Goal: Task Accomplishment & Management: Use online tool/utility

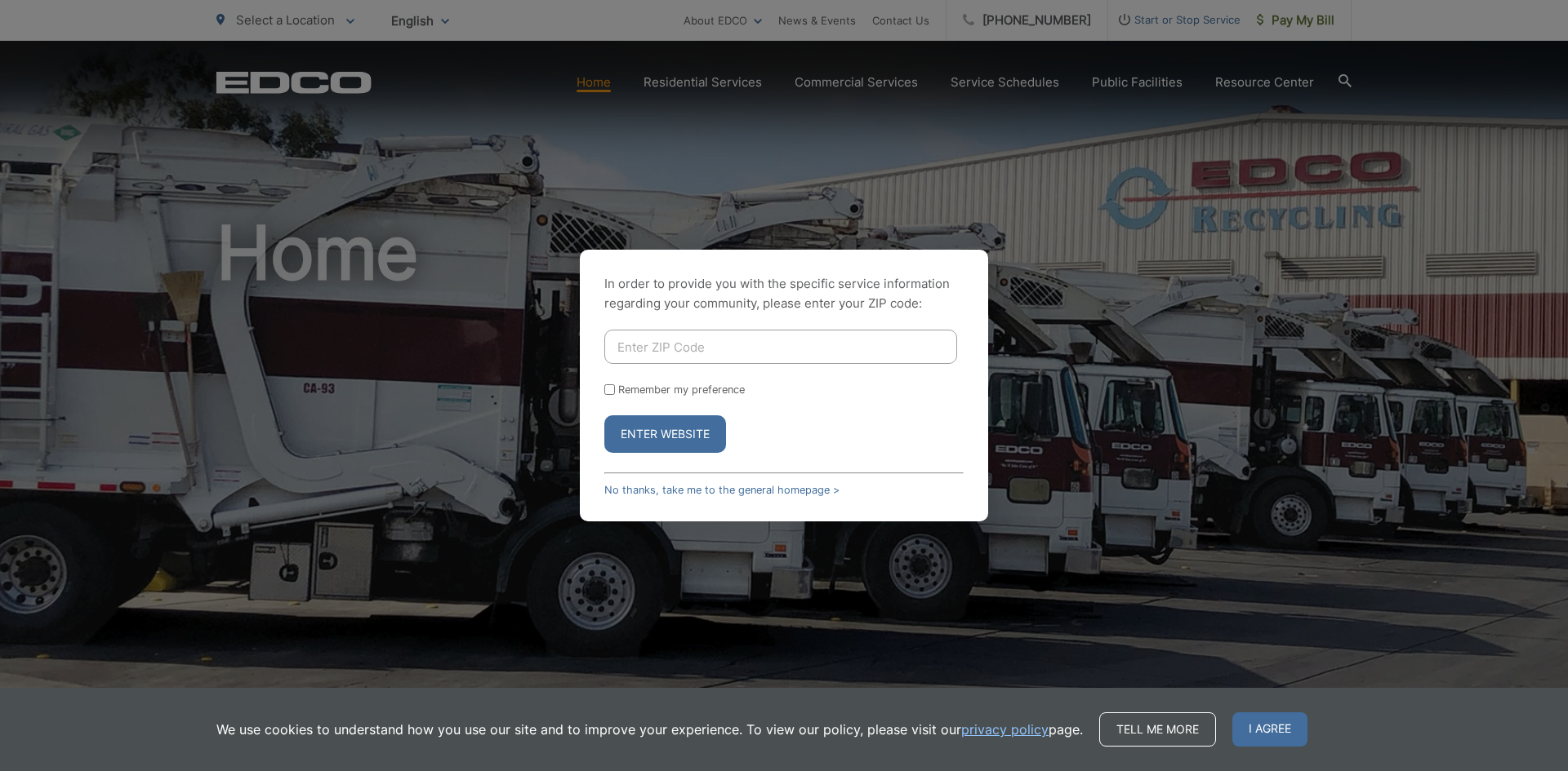
click at [772, 352] on input "Enter ZIP Code" at bounding box center [780, 347] width 352 height 34
click at [644, 353] on input "Enter ZIP Code" at bounding box center [780, 347] width 352 height 34
click at [687, 354] on input "Enter ZIP Code" at bounding box center [780, 347] width 352 height 34
type input "92121"
click at [672, 439] on button "Enter Website" at bounding box center [664, 434] width 121 height 38
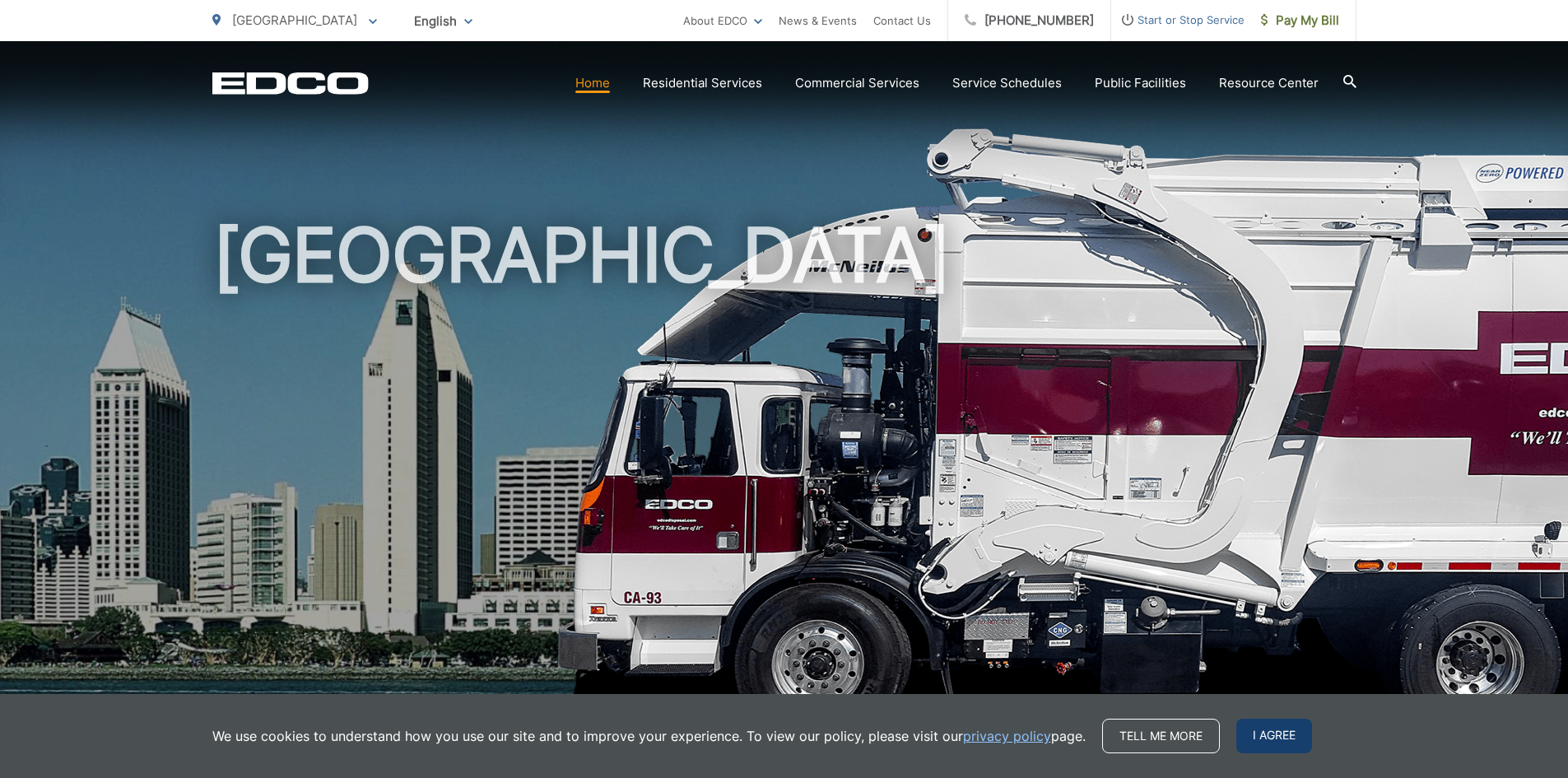
click at [1281, 738] on span "I agree" at bounding box center [1274, 736] width 76 height 34
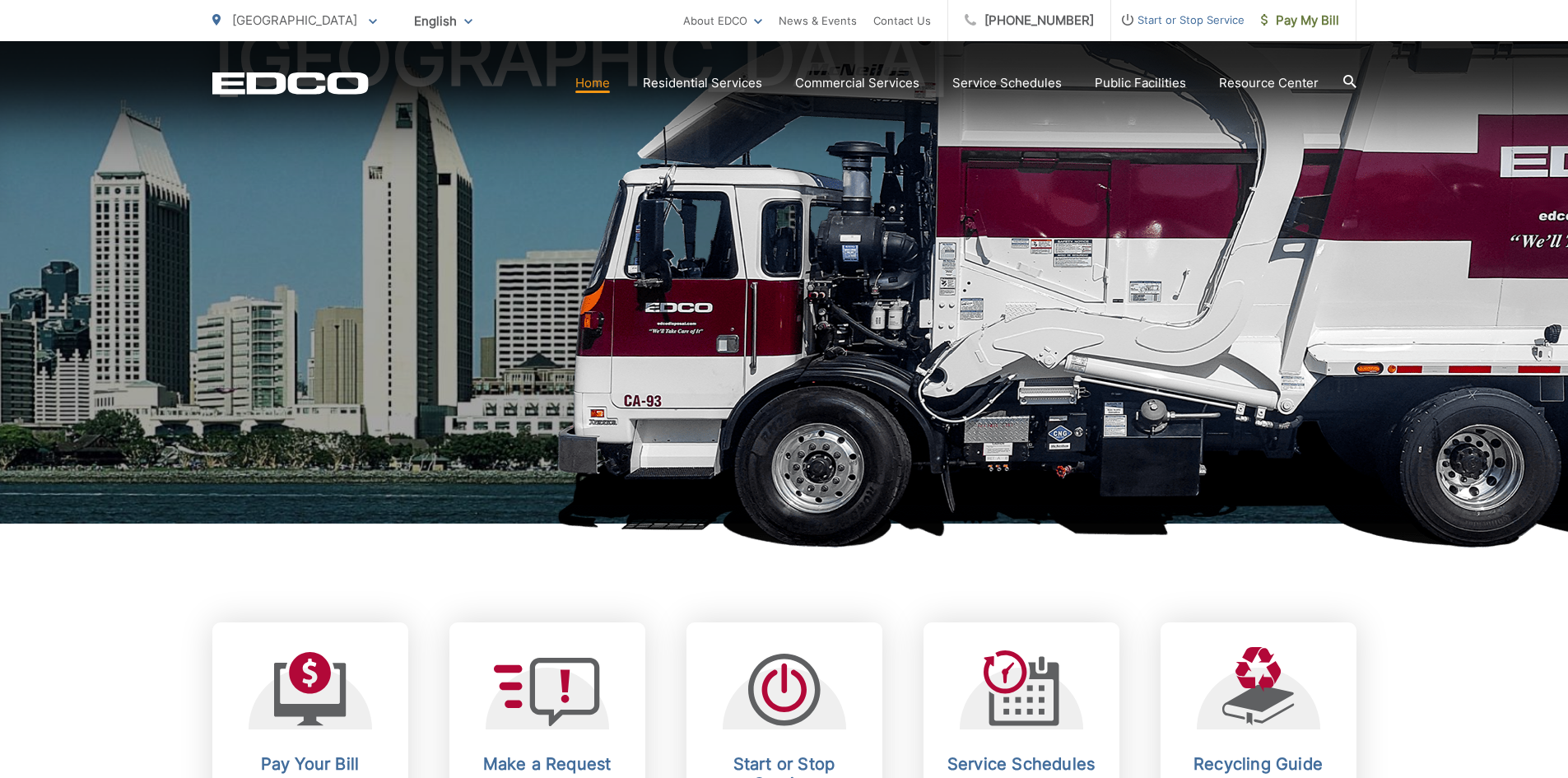
scroll to position [412, 0]
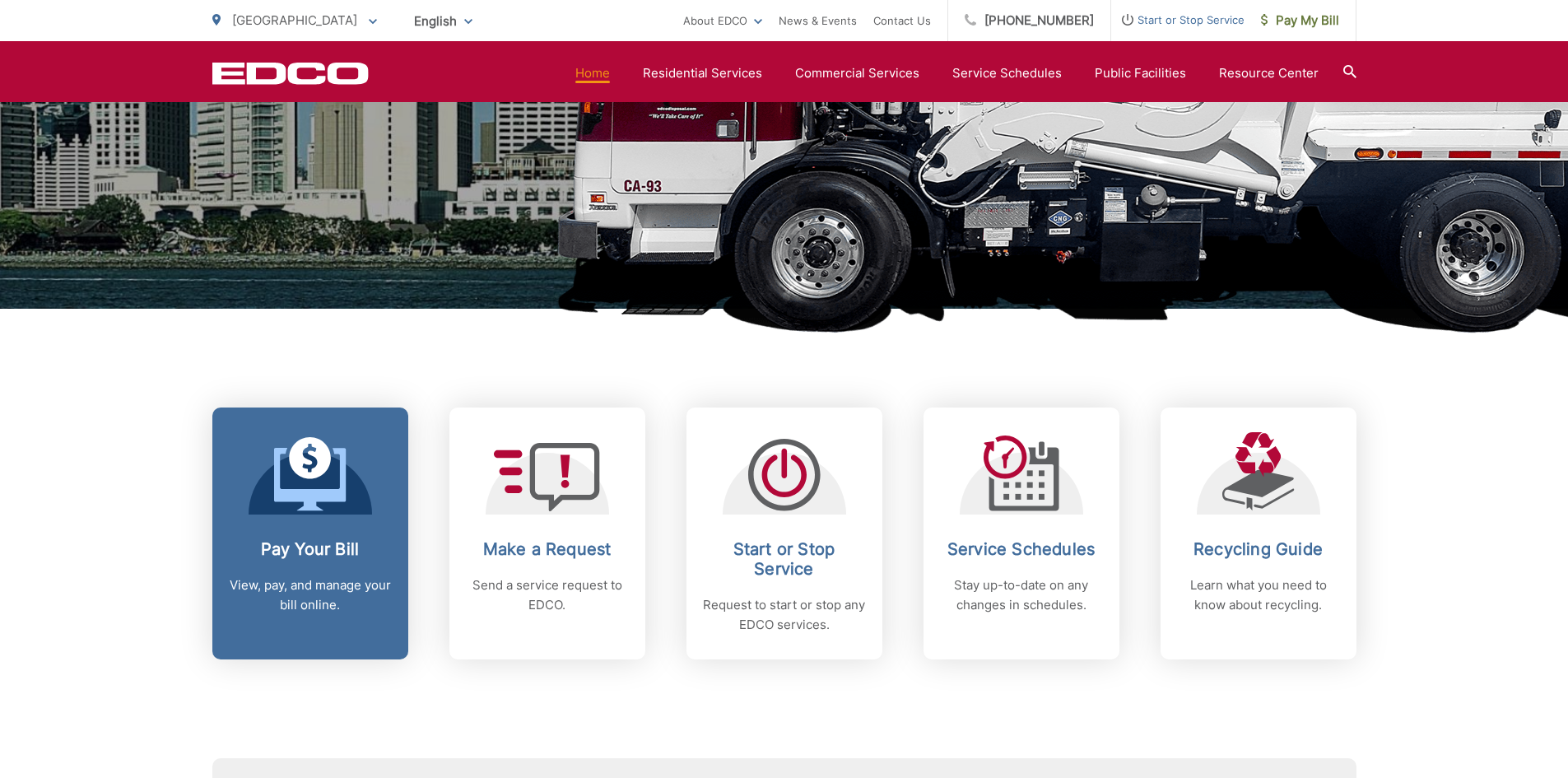
click at [299, 481] on icon at bounding box center [310, 474] width 73 height 74
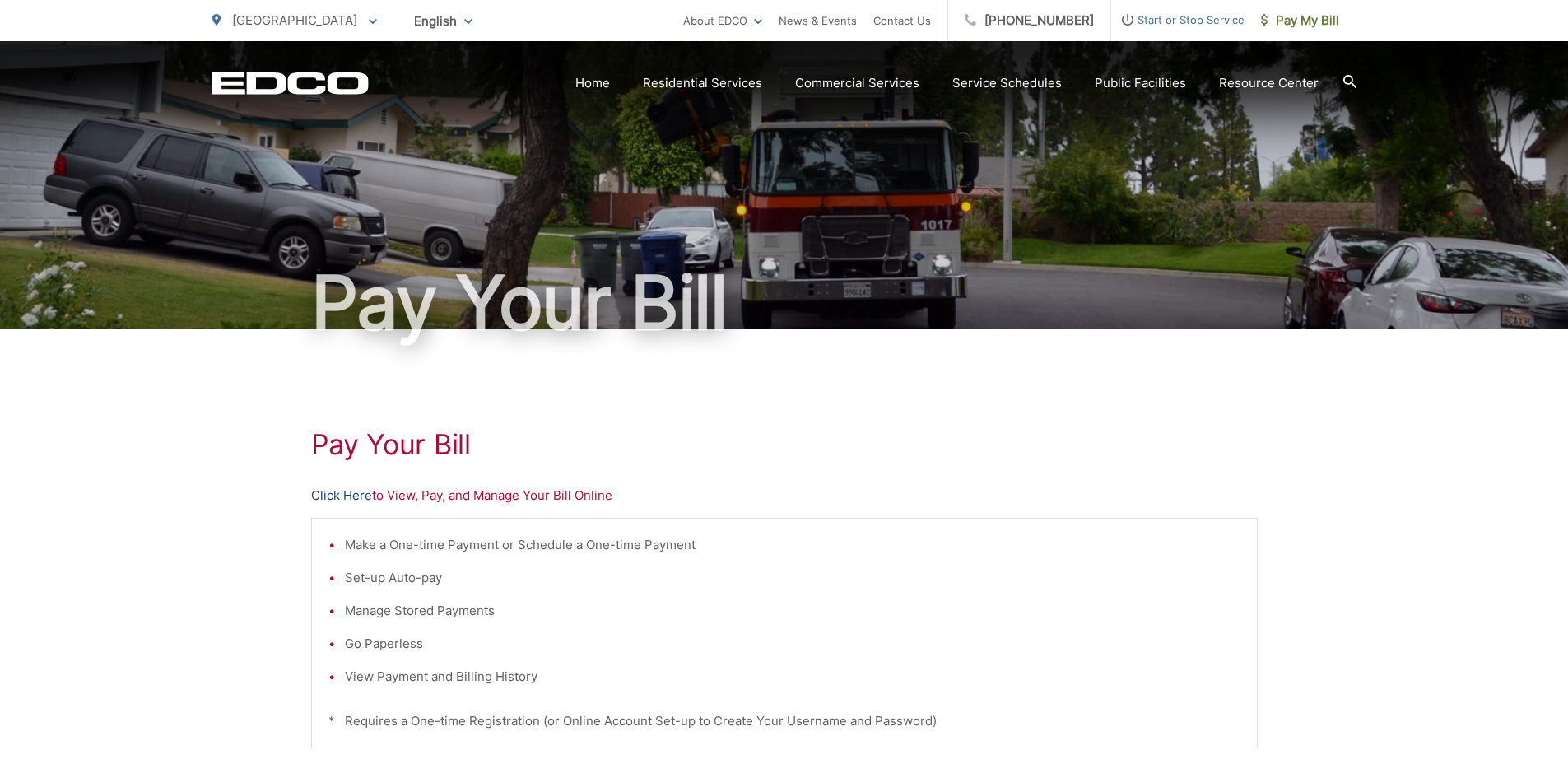
click at [327, 490] on link "Click Here" at bounding box center [341, 496] width 61 height 20
